Goal: Task Accomplishment & Management: Manage account settings

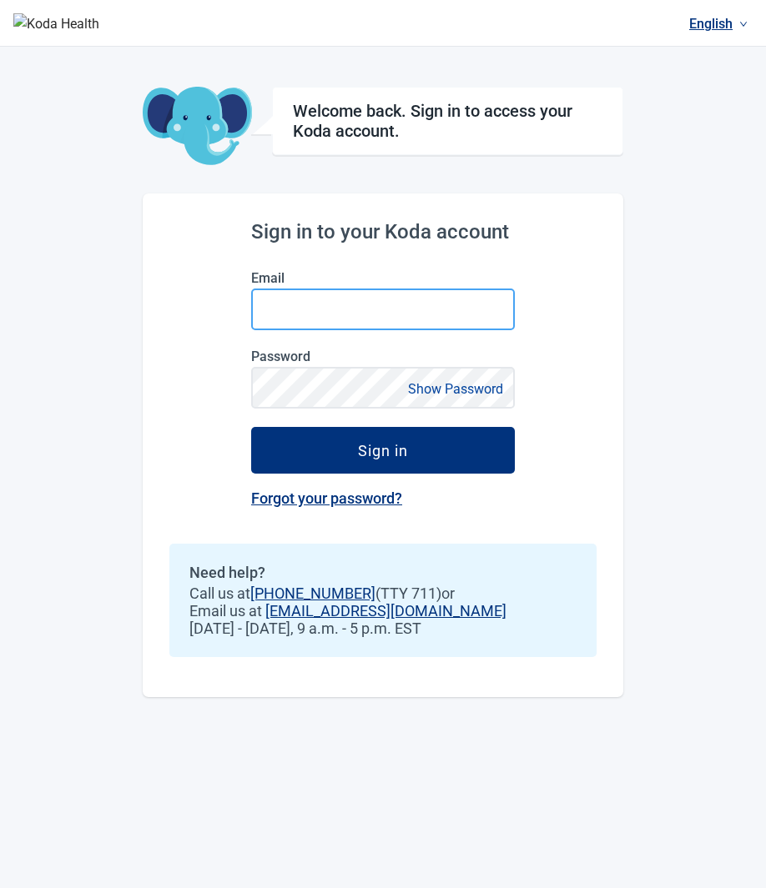
click at [456, 309] on input "Email" at bounding box center [383, 310] width 264 height 42
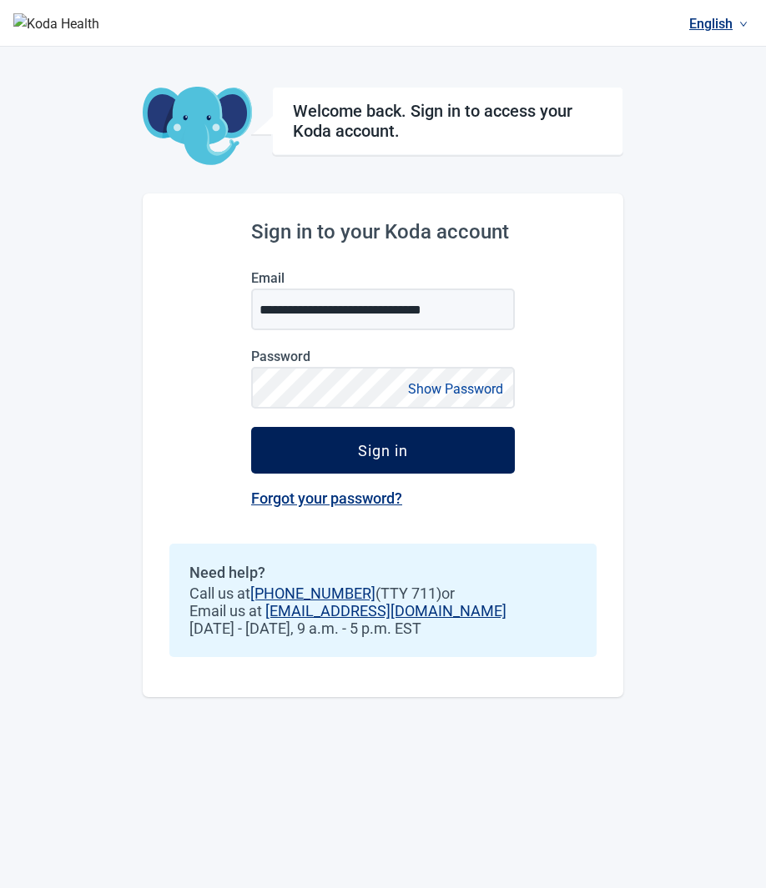
click at [436, 455] on button "Sign in" at bounding box center [383, 450] width 264 height 47
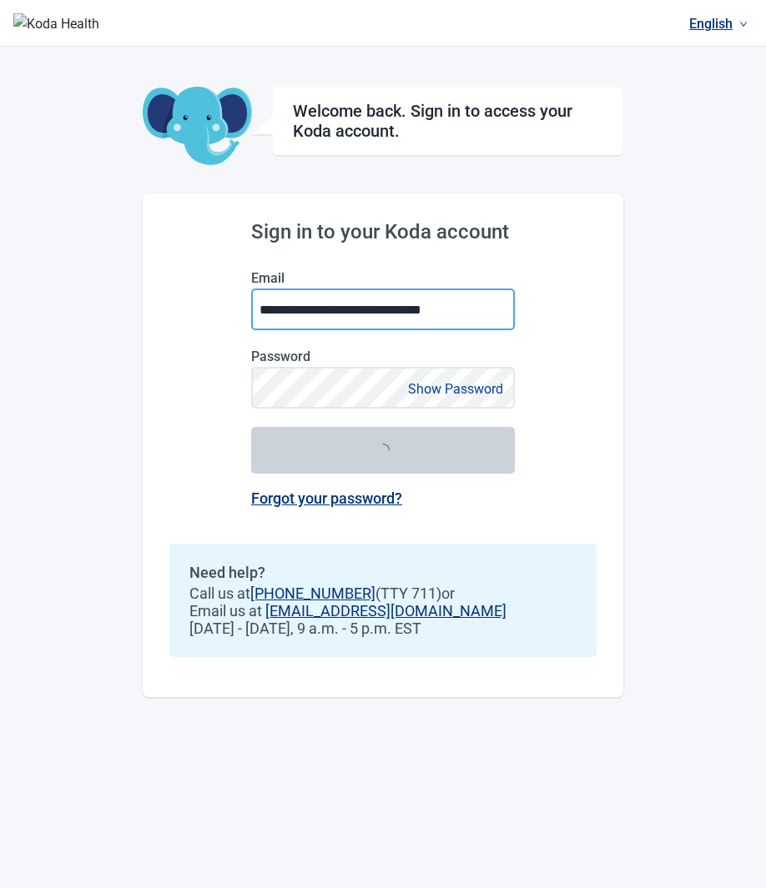
drag, startPoint x: 502, startPoint y: 309, endPoint x: 193, endPoint y: 360, distance: 313.7
click at [193, 360] on div "**********" at bounding box center [383, 445] width 480 height 504
type input "*"
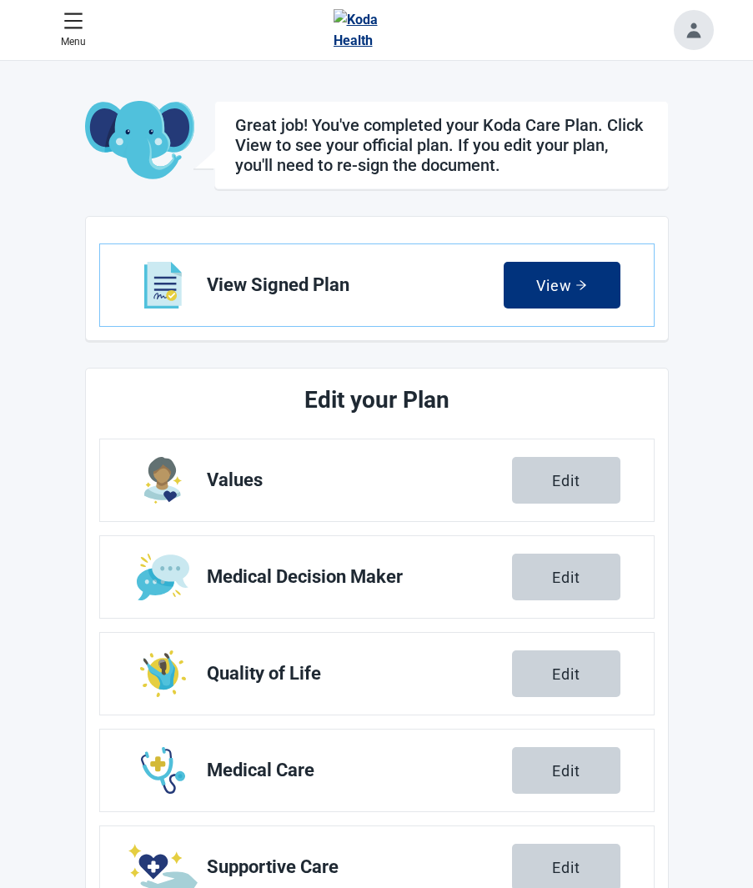
click at [701, 42] on button "Toggle account menu" at bounding box center [694, 30] width 40 height 40
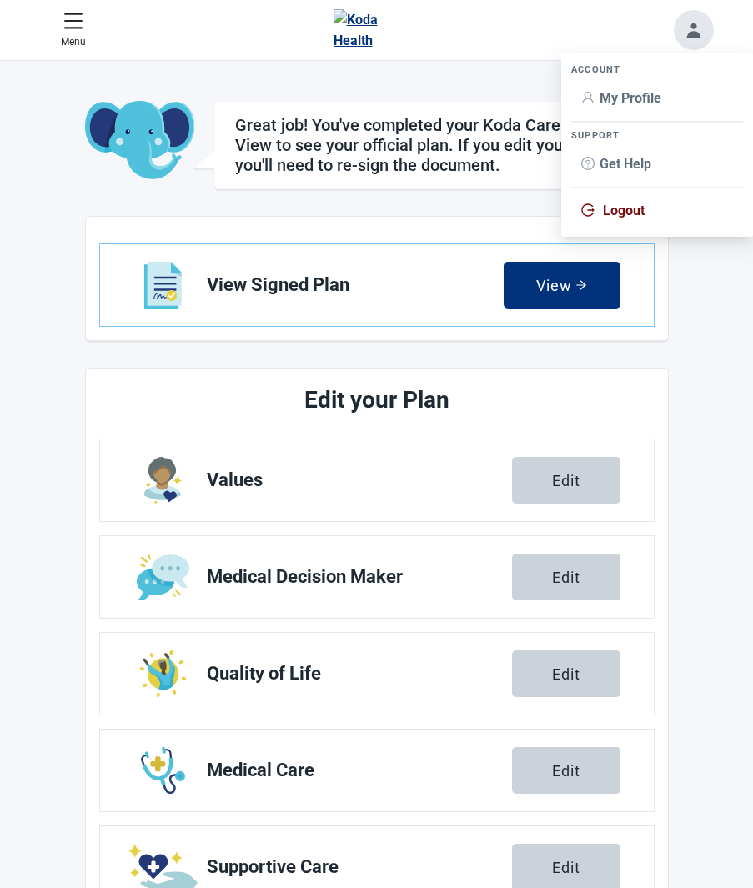
click at [647, 209] on span "Logout" at bounding box center [657, 211] width 152 height 18
